Goal: Task Accomplishment & Management: Manage account settings

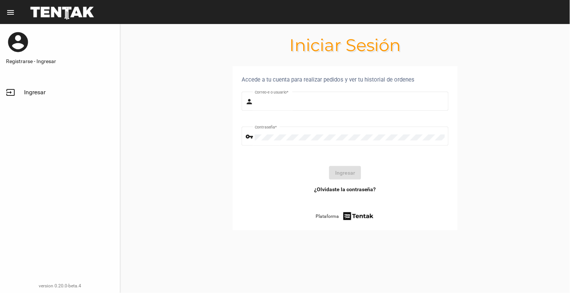
type input "[EMAIL_ADDRESS][DOMAIN_NAME]"
click at [196, 189] on section "Accede a tu cuenta para realizar pedidos y ver tu historial de ordenes person […" at bounding box center [345, 157] width 450 height 182
click at [350, 170] on button "Ingresar" at bounding box center [345, 173] width 32 height 14
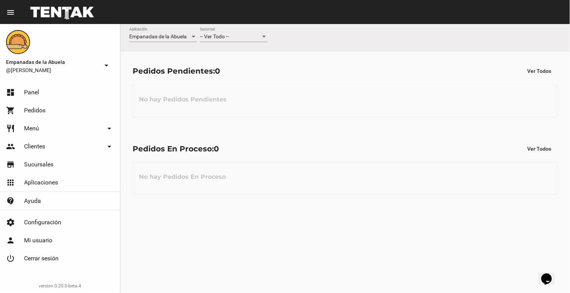
click at [227, 33] on div "-- Ver Todo -- Sucursal" at bounding box center [234, 34] width 68 height 15
click at [231, 68] on span "Lomas de Zamora" at bounding box center [234, 69] width 68 height 16
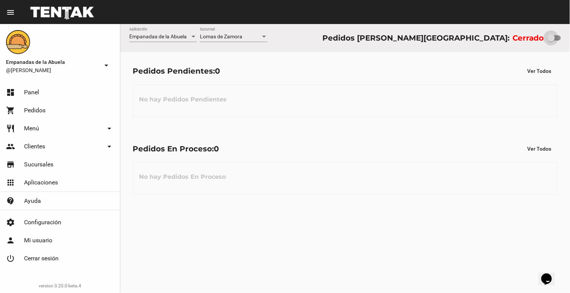
click at [551, 38] on div at bounding box center [552, 38] width 8 height 8
click at [551, 41] on input "checkbox" at bounding box center [551, 41] width 0 height 0
checkbox input "true"
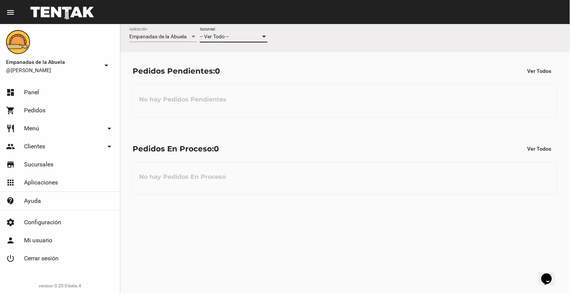
click at [239, 37] on div "-- Ver Todo --" at bounding box center [230, 37] width 61 height 6
click at [244, 70] on span "Lomas de Zamora" at bounding box center [234, 69] width 68 height 16
